Goal: Task Accomplishment & Management: Complete application form

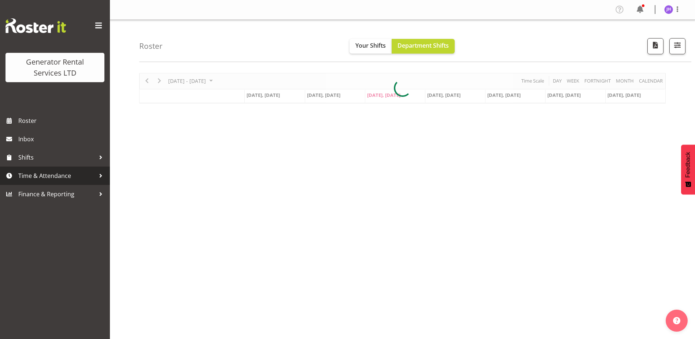
click at [37, 175] on span "Time & Attendance" at bounding box center [56, 175] width 77 height 11
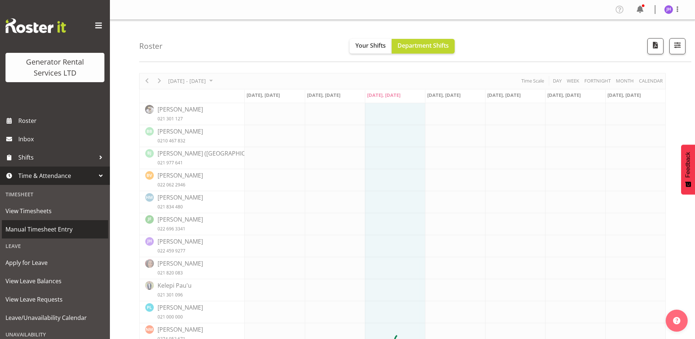
click at [47, 229] on span "Manual Timesheet Entry" at bounding box center [54, 229] width 99 height 11
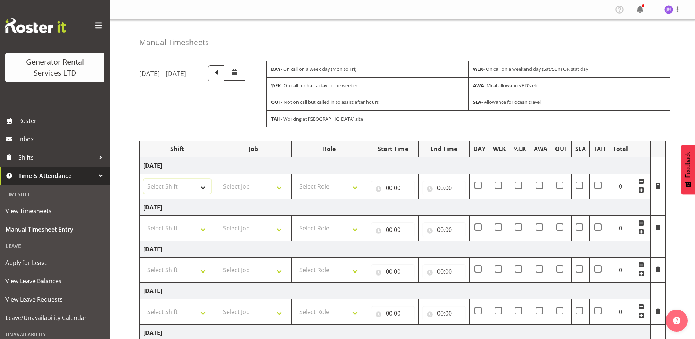
click at [191, 191] on select "Select Shift 2.1 GRS TGA RENTALS WORK 2.1 GRS TGA RENTALS WORK Omexom - Deliver…" at bounding box center [177, 186] width 68 height 15
select select "24023"
click at [143, 179] on select "Select Shift 2.1 GRS TGA RENTALS WORK 2.1 GRS TGA RENTALS WORK Omexom - Deliver…" at bounding box center [177, 186] width 68 height 15
click at [327, 184] on select "Select Role Tech Support" at bounding box center [329, 186] width 68 height 15
select select "20"
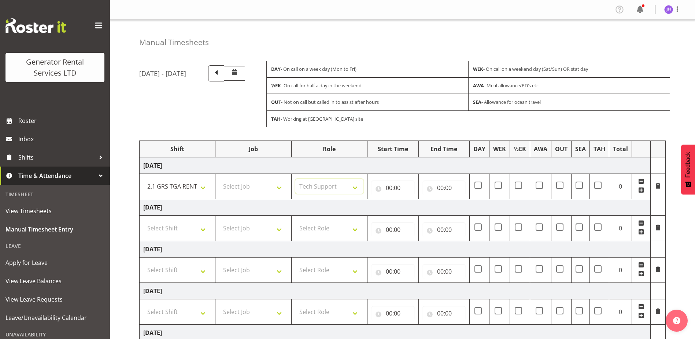
click at [295, 179] on select "Select Role Tech Support" at bounding box center [329, 186] width 68 height 15
click at [389, 185] on input "00:00" at bounding box center [393, 187] width 44 height 15
click at [424, 209] on select "00 01 02 03 04 05 06 07 08 09 10 11 12 13 14 15 16 17 18 19 20 21 22 23" at bounding box center [421, 206] width 16 height 15
select select "3"
click at [413, 199] on select "00 01 02 03 04 05 06 07 08 09 10 11 12 13 14 15 16 17 18 19 20 21 22 23" at bounding box center [421, 206] width 16 height 15
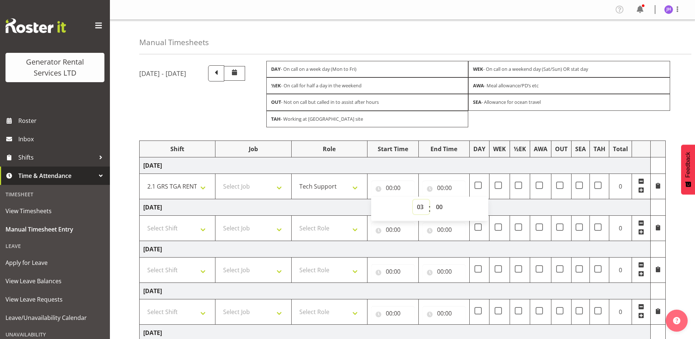
type input "03:00"
click at [440, 168] on td "Wednesday 1st October 2025" at bounding box center [395, 165] width 511 height 16
click at [442, 185] on input "00:00" at bounding box center [445, 187] width 44 height 15
click at [466, 205] on select "00 01 02 03 04 05 06 07 08 09 10 11 12 13 14 15 16 17 18 19 20 21 22 23" at bounding box center [472, 206] width 16 height 15
select select "15"
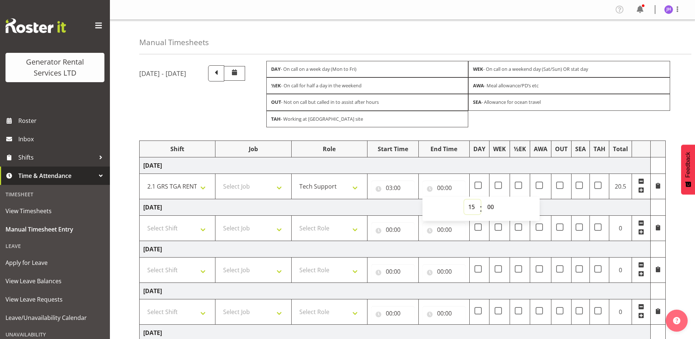
click at [464, 199] on select "00 01 02 03 04 05 06 07 08 09 10 11 12 13 14 15 16 17 18 19 20 21 22 23" at bounding box center [472, 206] width 16 height 15
type input "15:00"
click at [493, 206] on select "00 01 02 03 04 05 06 07 08 09 10 11 12 13 14 15 16 17 18 19 20 21 22 23 24 25 2…" at bounding box center [492, 206] width 16 height 15
select select "30"
click at [484, 199] on select "00 01 02 03 04 05 06 07 08 09 10 11 12 13 14 15 16 17 18 19 20 21 22 23 24 25 2…" at bounding box center [492, 206] width 16 height 15
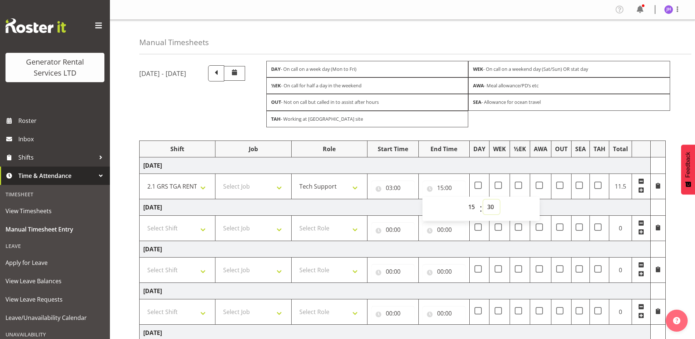
type input "15:30"
click at [494, 164] on td "Wednesday 1st October 2025" at bounding box center [395, 165] width 511 height 16
click at [480, 187] on span at bounding box center [478, 184] width 7 height 7
click at [479, 187] on input "checkbox" at bounding box center [477, 185] width 5 height 5
checkbox input "true"
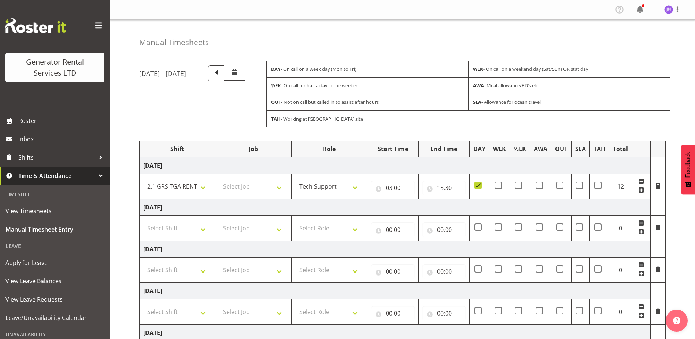
click at [661, 188] on span at bounding box center [658, 186] width 6 height 6
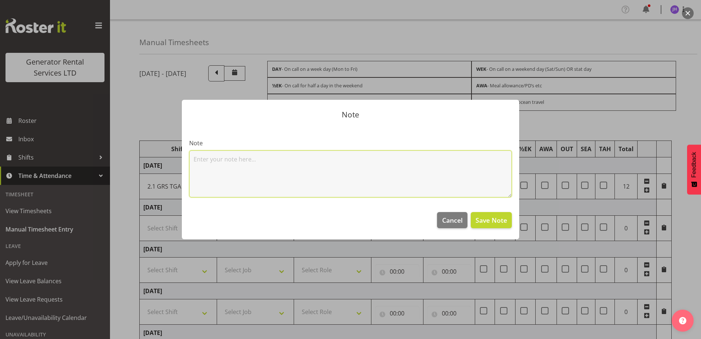
click at [445, 179] on textarea at bounding box center [350, 173] width 323 height 47
type textarea "Early start- wel networks ngaruawahia 5am onsite"
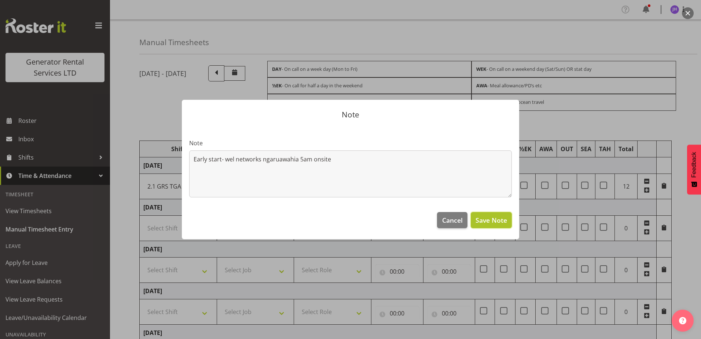
click at [484, 216] on span "Save Note" at bounding box center [491, 220] width 32 height 10
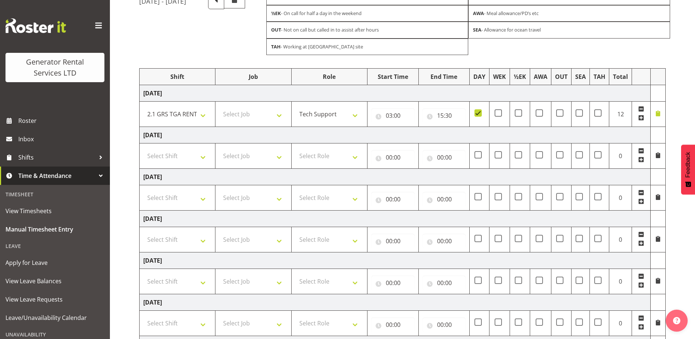
scroll to position [158, 0]
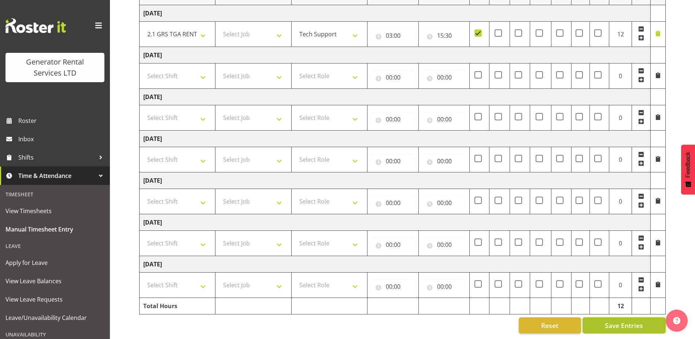
click at [620, 320] on span "Save Entries" at bounding box center [624, 325] width 38 height 10
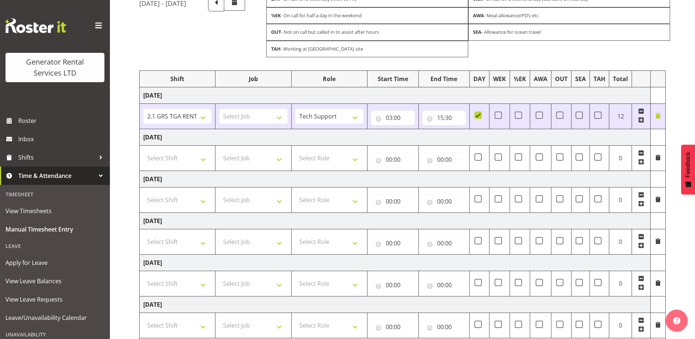
scroll to position [0, 0]
